Goal: Information Seeking & Learning: Learn about a topic

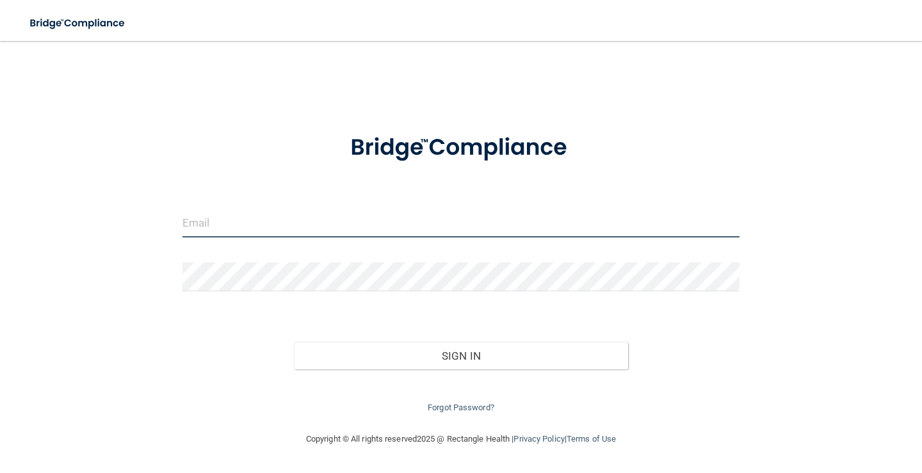
click at [238, 227] on input "email" at bounding box center [461, 223] width 557 height 29
type input "[EMAIL_ADDRESS][DOMAIN_NAME]"
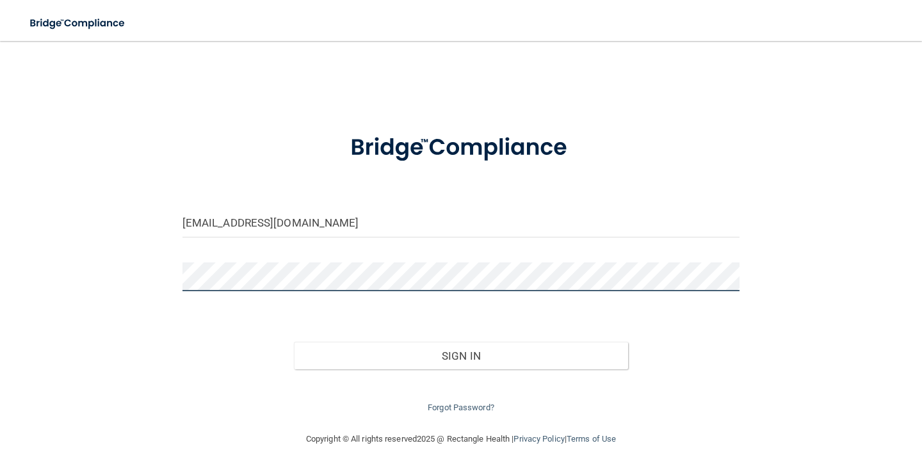
click at [294, 342] on button "Sign In" at bounding box center [461, 356] width 334 height 28
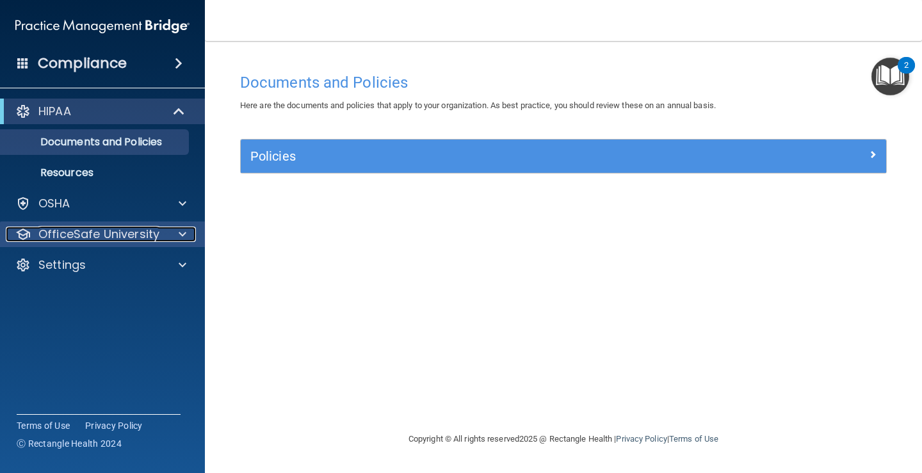
click at [108, 240] on p "OfficeSafe University" at bounding box center [98, 234] width 121 height 15
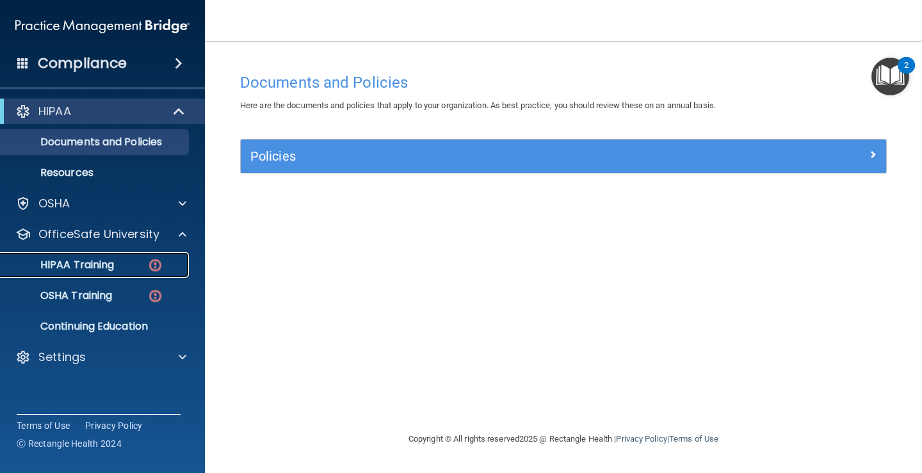
click at [95, 266] on p "HIPAA Training" at bounding box center [61, 265] width 106 height 13
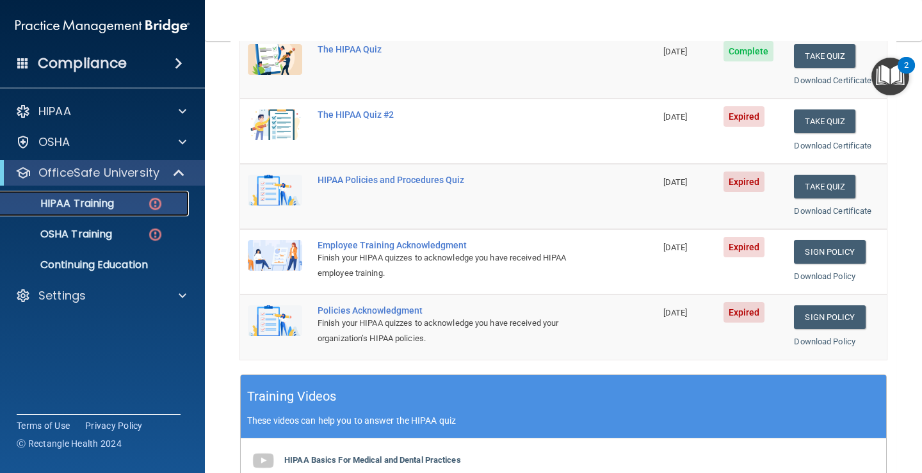
scroll to position [128, 0]
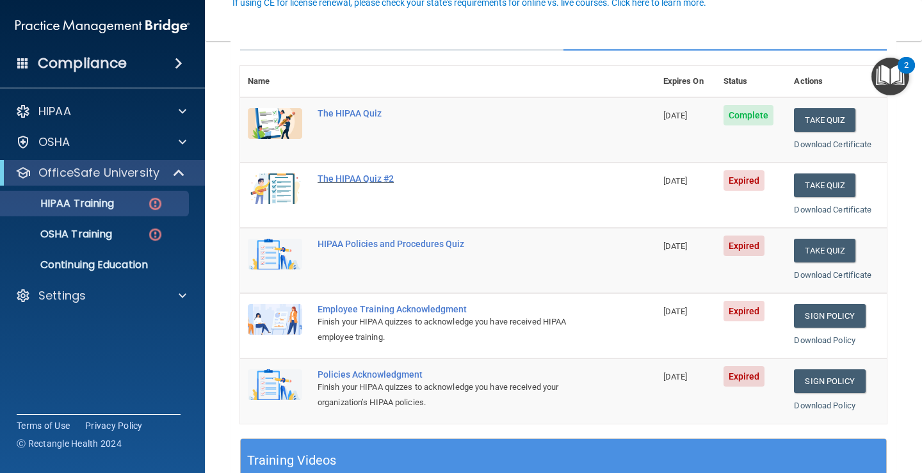
click at [336, 174] on div "The HIPAA Quiz #2" at bounding box center [455, 179] width 274 height 10
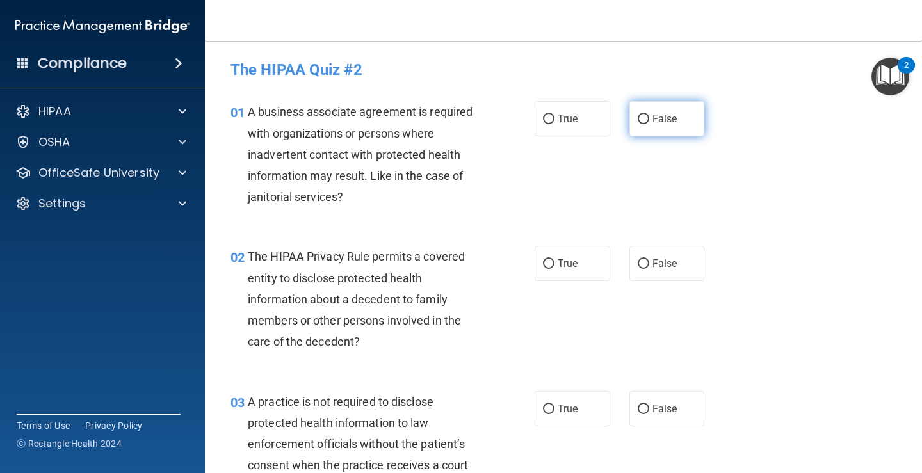
click at [653, 119] on span "False" at bounding box center [665, 119] width 25 height 12
click at [648, 119] on input "False" at bounding box center [644, 120] width 12 height 10
radio input "true"
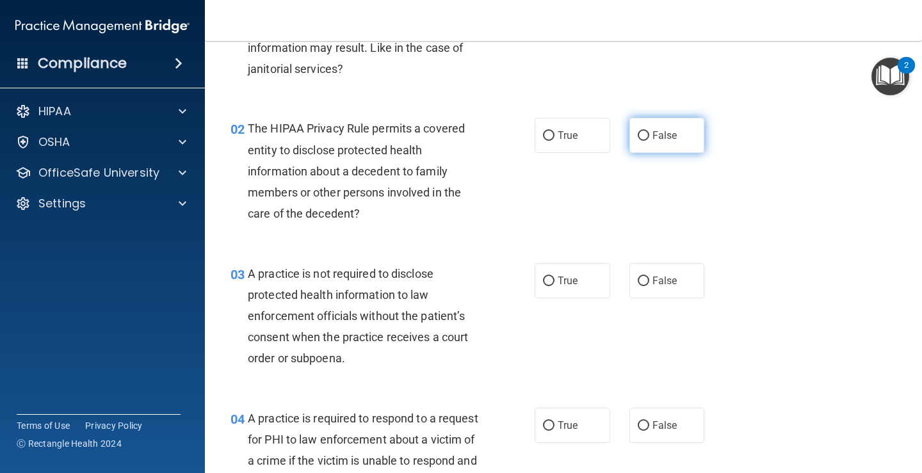
click at [653, 142] on label "False" at bounding box center [668, 135] width 76 height 35
click at [650, 141] on input "False" at bounding box center [644, 136] width 12 height 10
radio input "true"
click at [536, 141] on label "True" at bounding box center [573, 135] width 76 height 35
click at [543, 141] on input "True" at bounding box center [549, 136] width 12 height 10
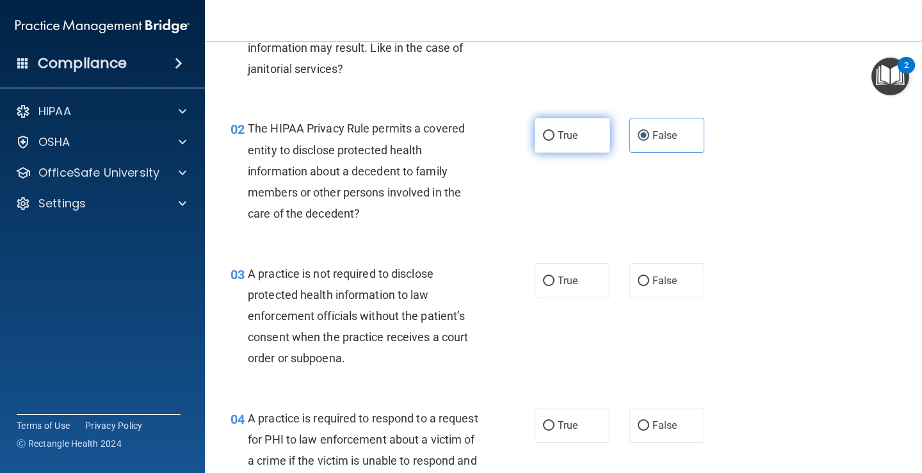
radio input "true"
radio input "false"
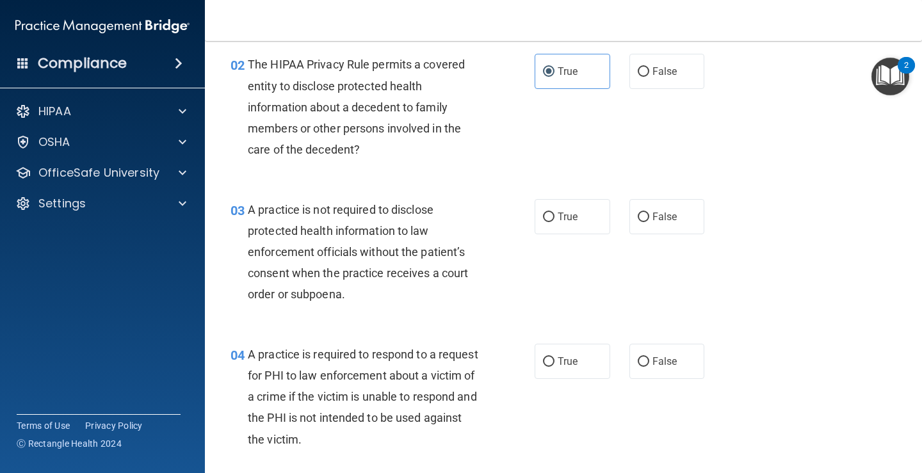
scroll to position [256, 0]
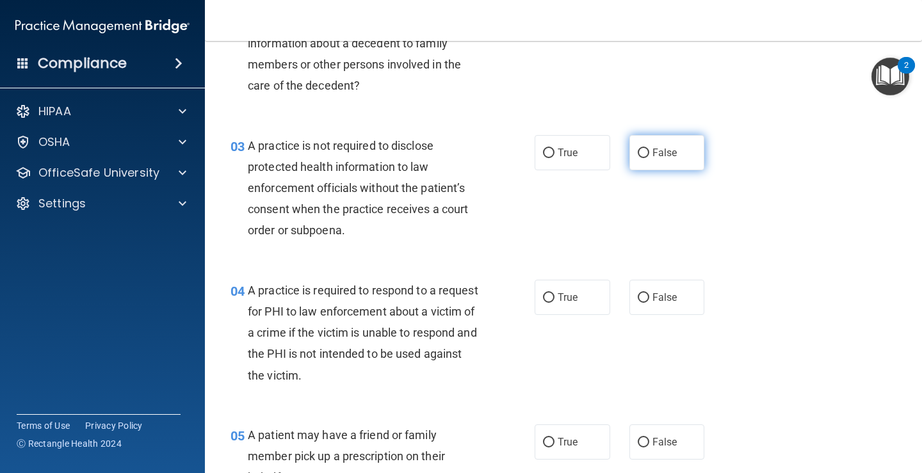
click at [630, 151] on label "False" at bounding box center [668, 152] width 76 height 35
click at [638, 151] on input "False" at bounding box center [644, 154] width 12 height 10
radio input "true"
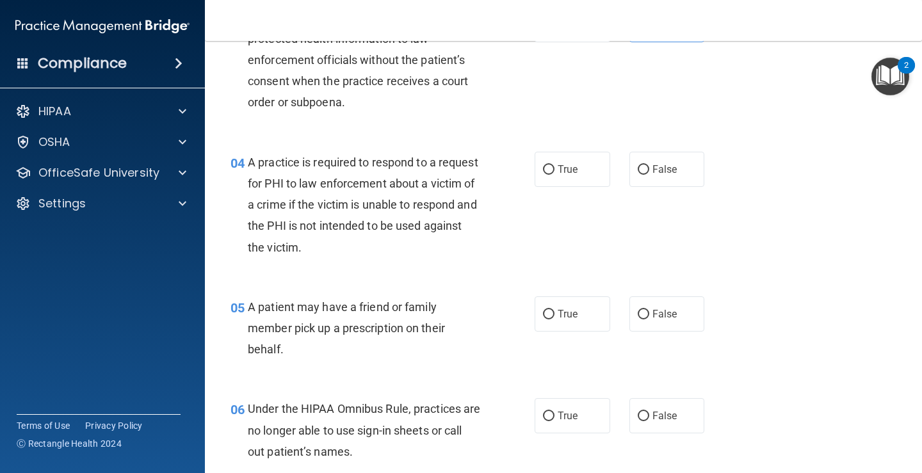
scroll to position [448, 0]
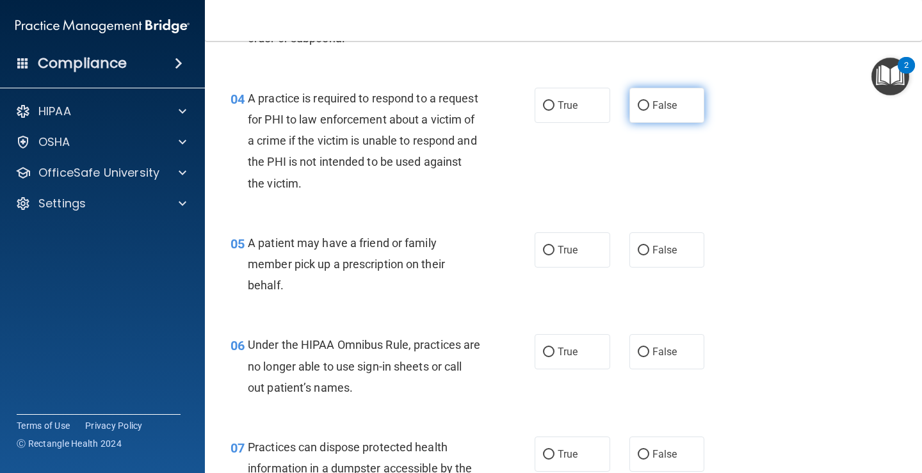
click at [638, 107] on input "False" at bounding box center [644, 106] width 12 height 10
radio input "true"
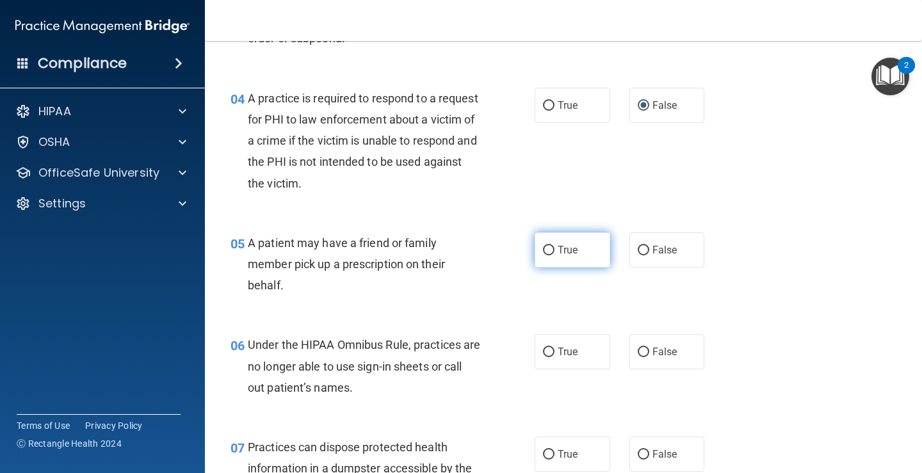
click at [545, 257] on label "True" at bounding box center [573, 250] width 76 height 35
click at [545, 256] on input "True" at bounding box center [549, 251] width 12 height 10
radio input "true"
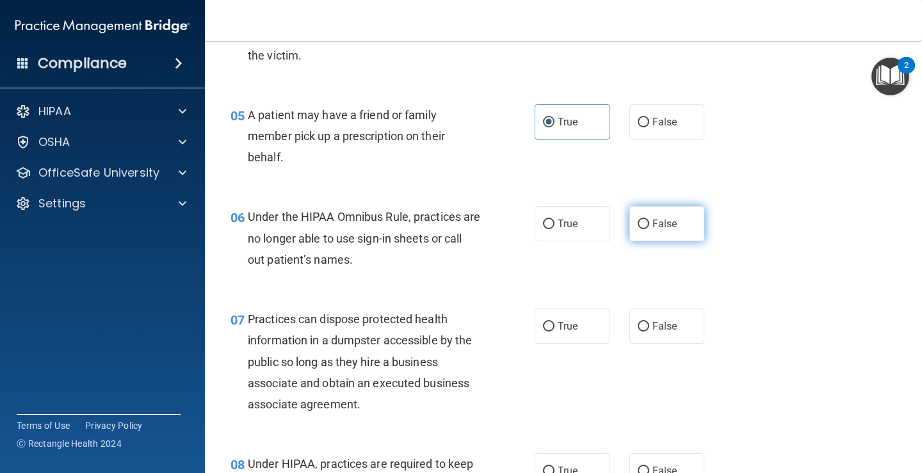
click at [638, 226] on input "False" at bounding box center [644, 225] width 12 height 10
radio input "true"
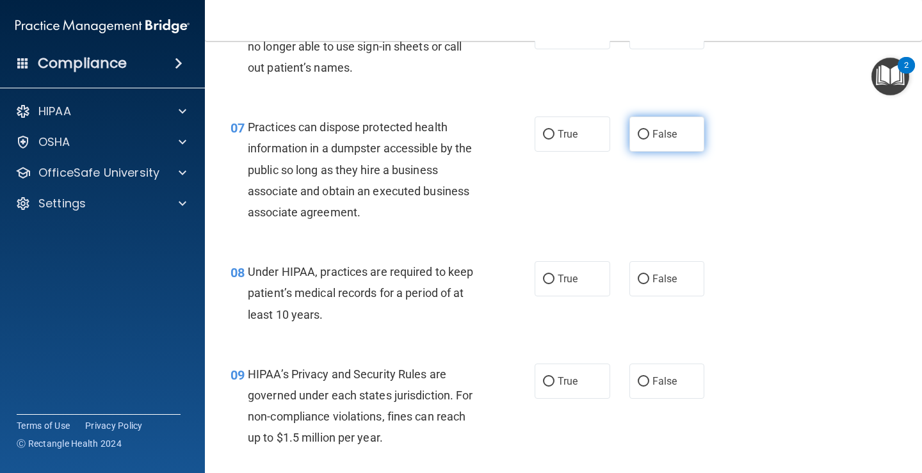
click at [638, 133] on input "False" at bounding box center [644, 135] width 12 height 10
radio input "true"
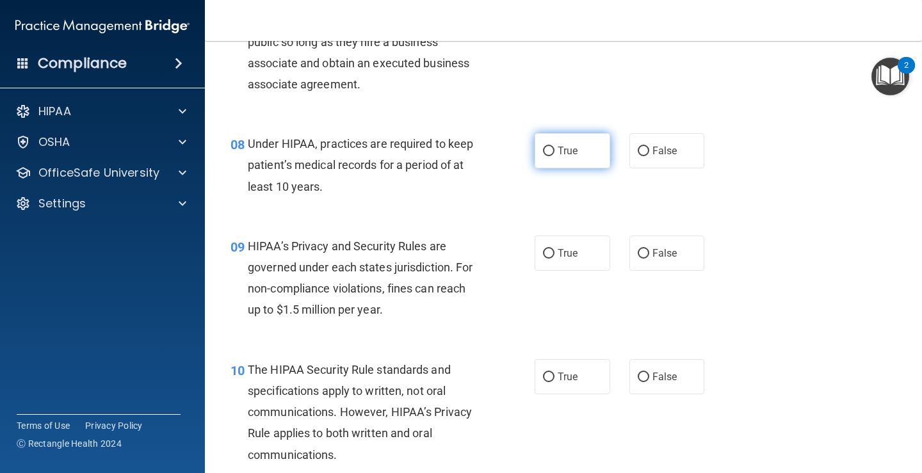
click at [574, 161] on label "True" at bounding box center [573, 150] width 76 height 35
click at [555, 156] on input "True" at bounding box center [549, 152] width 12 height 10
radio input "true"
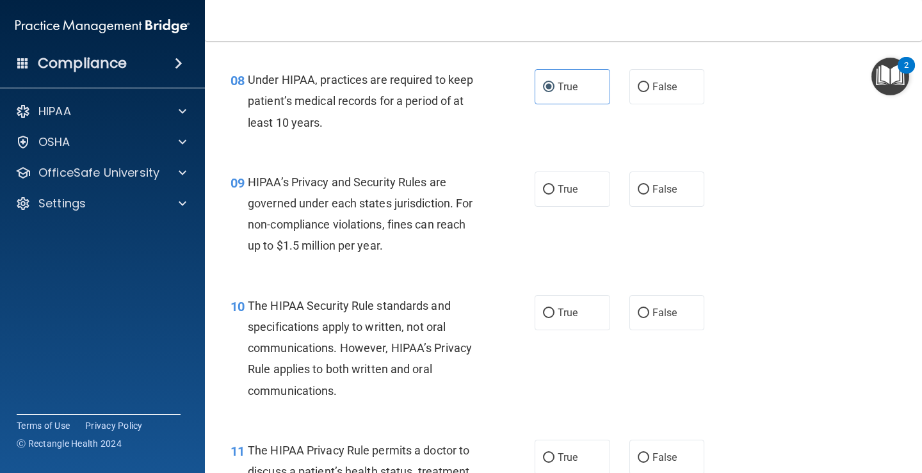
scroll to position [1025, 0]
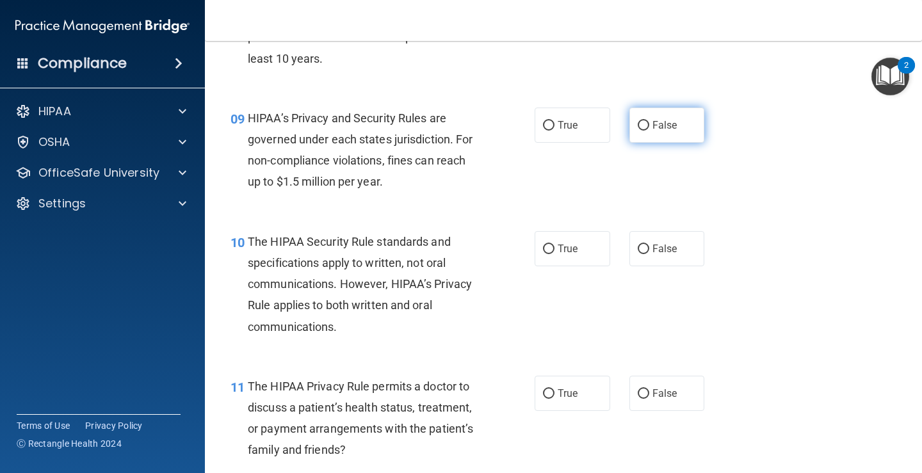
click at [638, 125] on input "False" at bounding box center [644, 126] width 12 height 10
radio input "true"
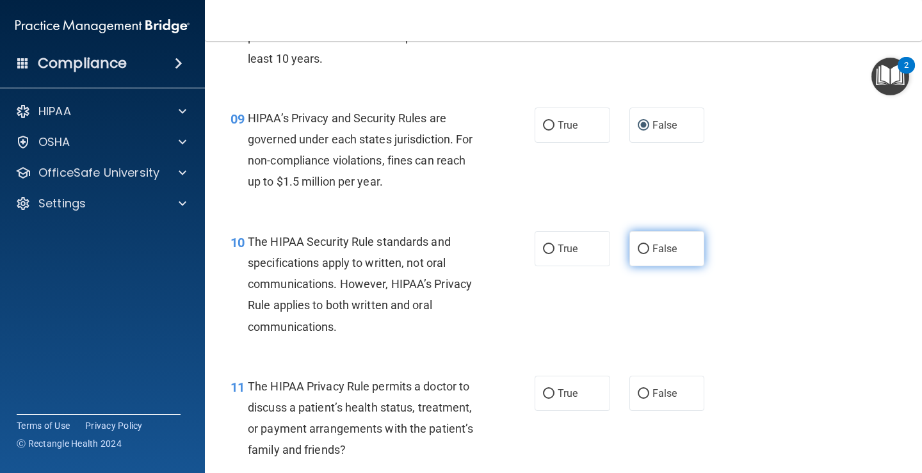
click at [653, 248] on span "False" at bounding box center [665, 249] width 25 height 12
click at [650, 248] on input "False" at bounding box center [644, 250] width 12 height 10
radio input "true"
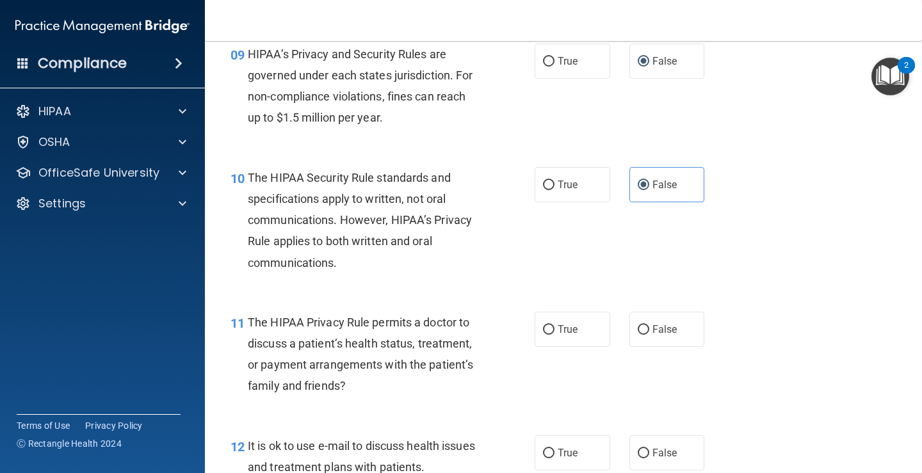
scroll to position [1153, 0]
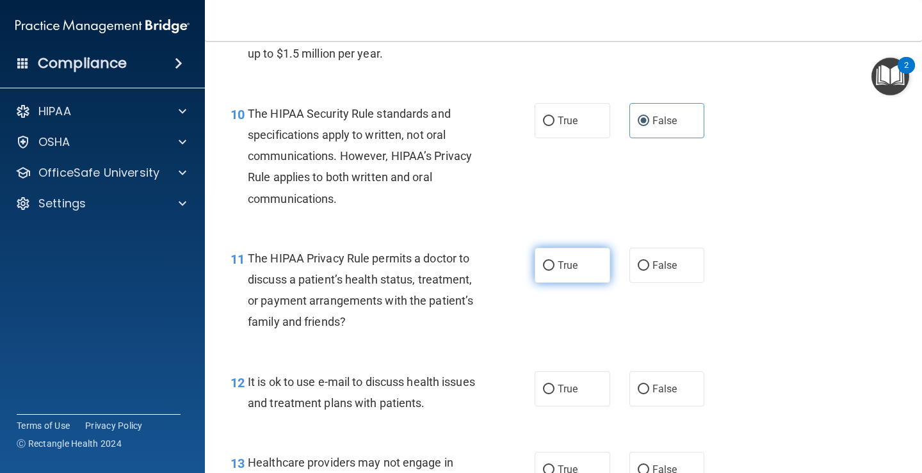
click at [571, 267] on span "True" at bounding box center [568, 265] width 20 height 12
click at [555, 267] on input "True" at bounding box center [549, 266] width 12 height 10
radio input "true"
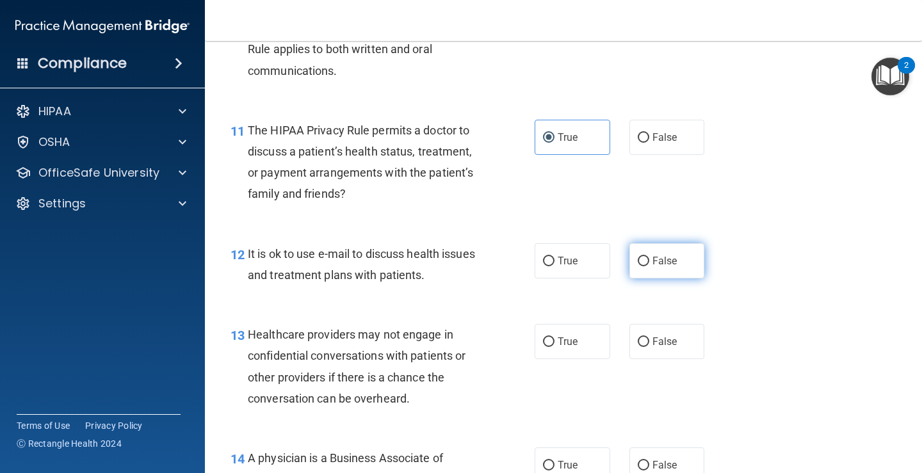
click at [630, 266] on label "False" at bounding box center [668, 260] width 76 height 35
click at [638, 266] on input "False" at bounding box center [644, 262] width 12 height 10
radio input "true"
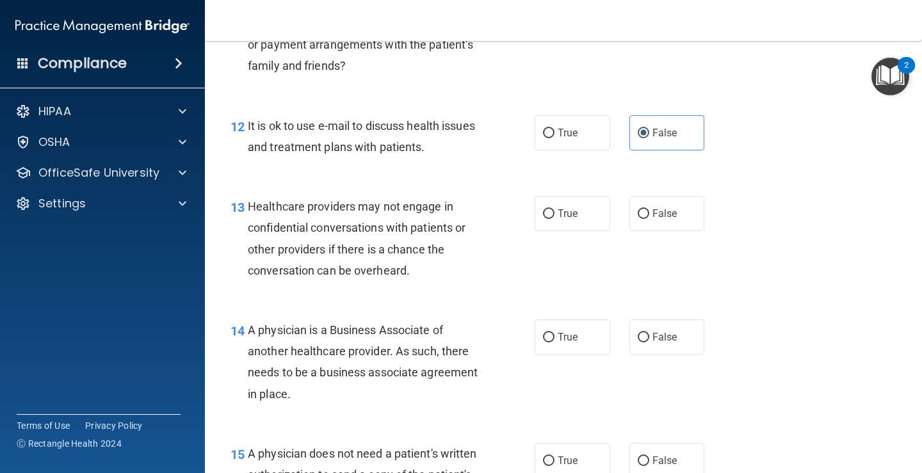
scroll to position [1473, 0]
